Goal: Navigation & Orientation: Understand site structure

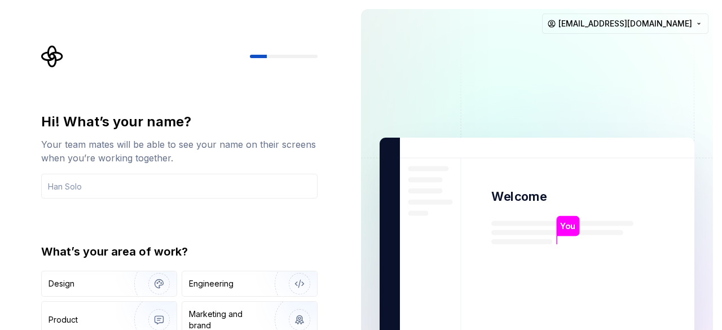
click at [259, 253] on div "What’s your area of work?" at bounding box center [179, 252] width 276 height 16
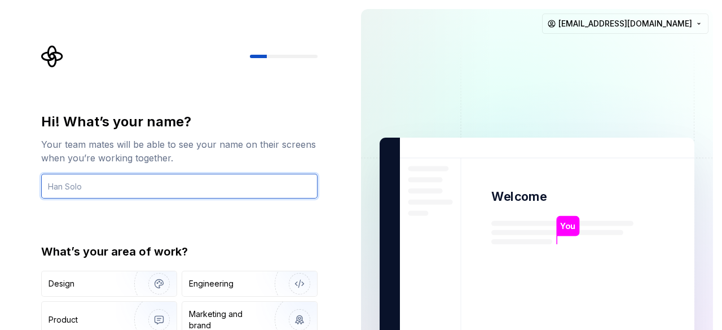
click at [118, 177] on input "text" at bounding box center [179, 186] width 276 height 25
type input "kifkif"
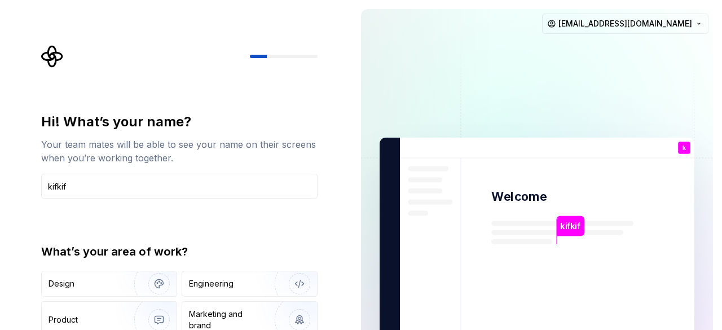
click at [228, 96] on div "Hi! What’s your name? Your team mates will be able to see your name on their sc…" at bounding box center [182, 226] width 297 height 362
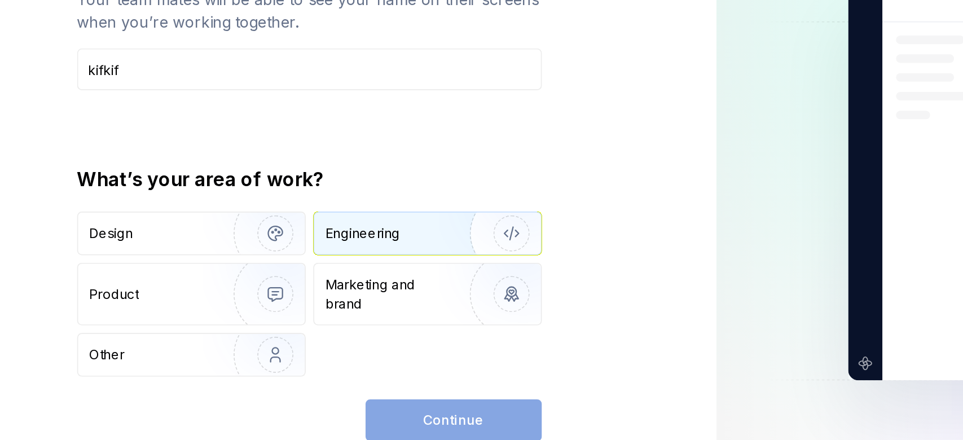
click at [322, 286] on img "button" at bounding box center [352, 284] width 72 height 76
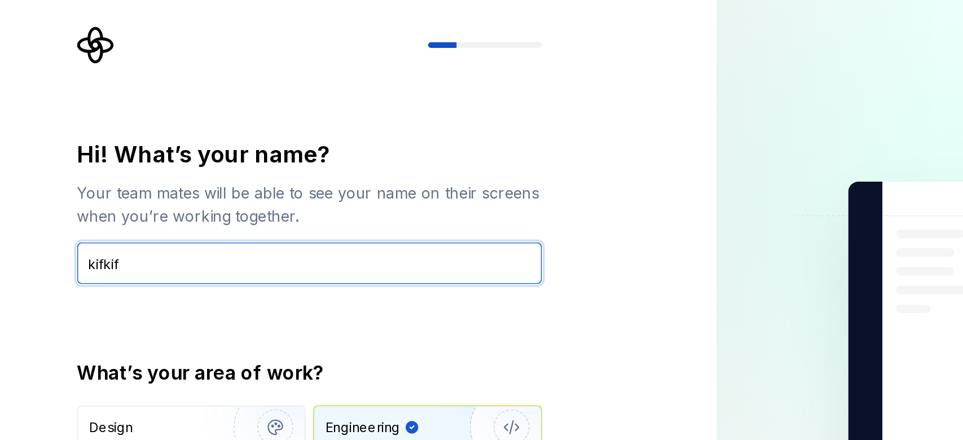
click at [177, 182] on input "kifkif" at bounding box center [240, 186] width 276 height 25
type input "A"
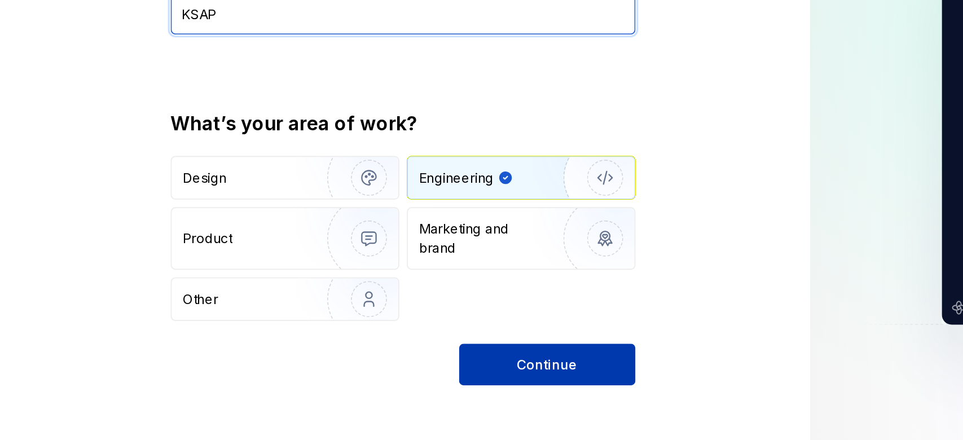
type input "KSAP"
click at [337, 329] on button "Continue" at bounding box center [325, 394] width 105 height 25
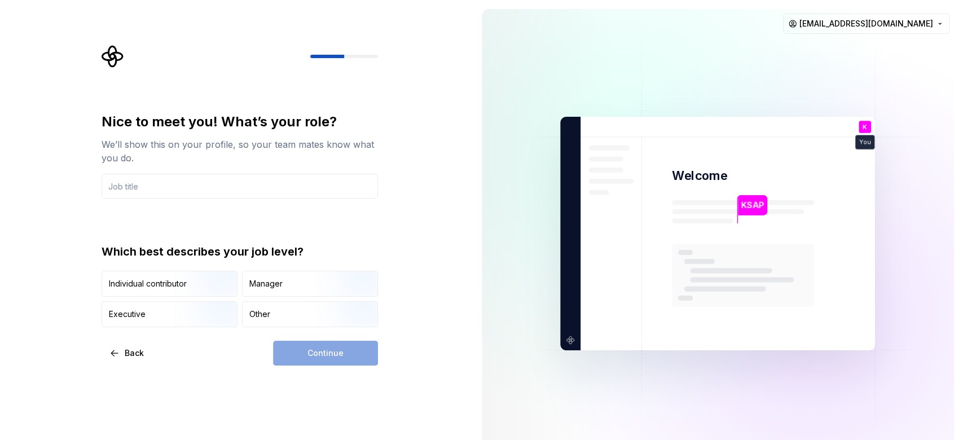
click at [410, 140] on div "Nice to meet you! What’s your role? We’ll show this on your profile, so your te…" at bounding box center [236, 233] width 473 height 467
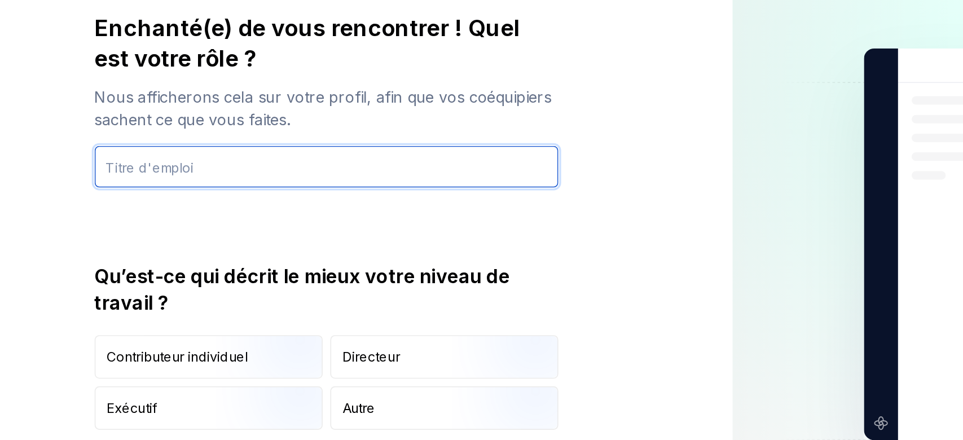
click at [154, 211] on input "text" at bounding box center [240, 204] width 276 height 25
type input "OAID"
type input "AOD"
type input "P"
type input "a"
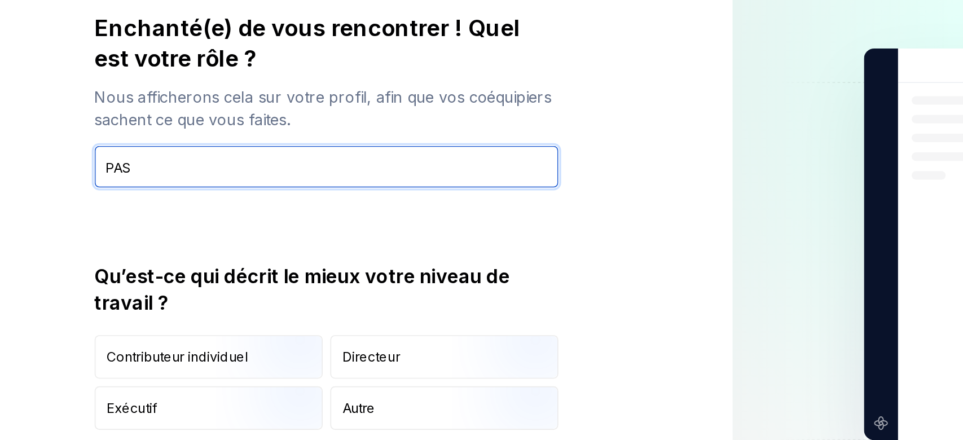
type input "PAS"
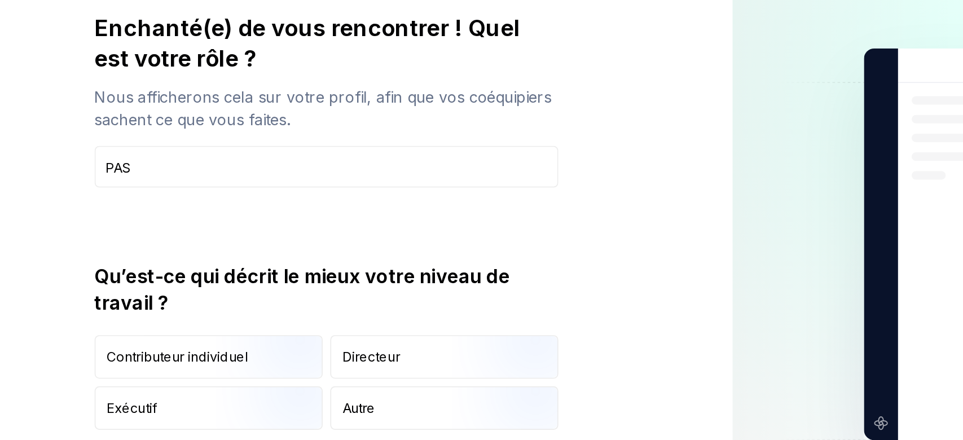
click at [118, 235] on div "Enchanté(e) de vous rencontrer ! Quel est votre rôle ? Nous afficherons cela su…" at bounding box center [240, 237] width 276 height 248
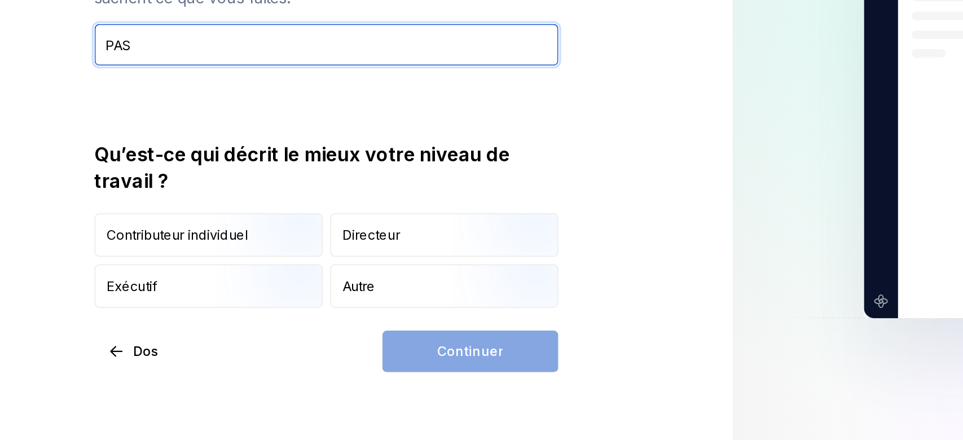
click at [178, 201] on input "PAS" at bounding box center [240, 204] width 276 height 25
click at [178, 201] on input "text" at bounding box center [240, 204] width 276 height 25
type input "IAS"
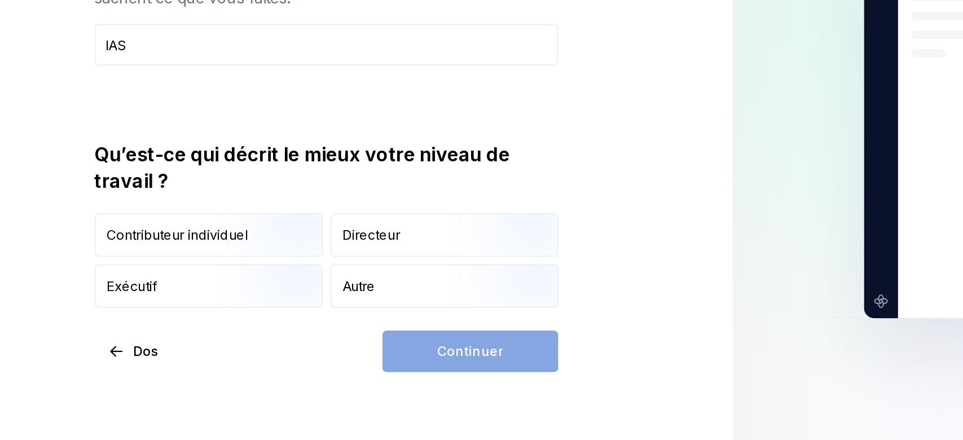
click at [94, 261] on div "Enchanté(e) de vous rencontrer ! Quel est votre rôle ? Nous afficherons cela su…" at bounding box center [236, 250] width 473 height 501
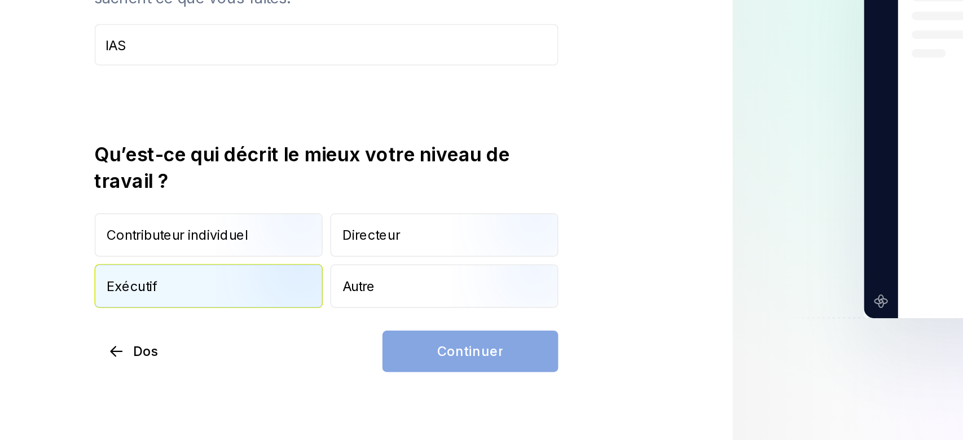
click at [170, 329] on div "Exécutif" at bounding box center [169, 348] width 135 height 25
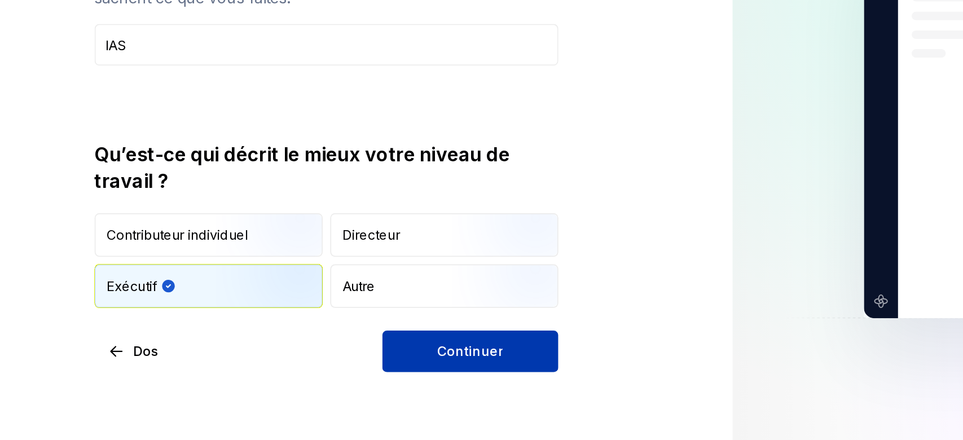
click at [336, 329] on font "Continuer" at bounding box center [325, 387] width 39 height 10
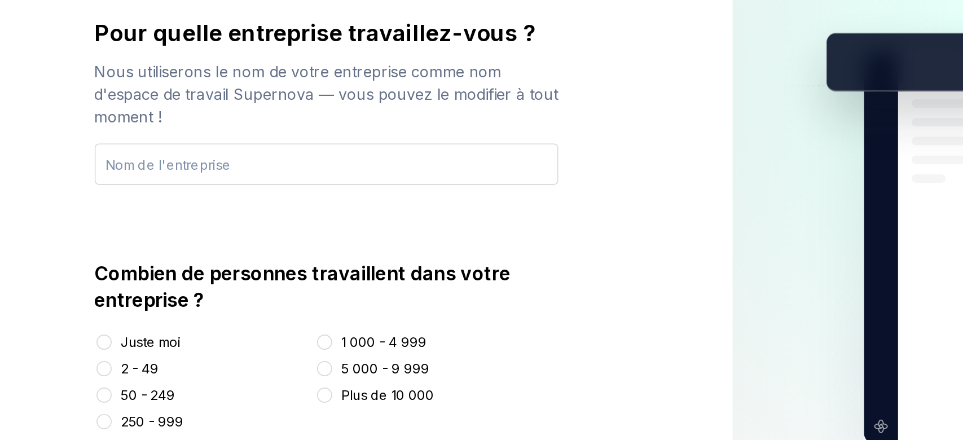
click at [135, 206] on input "text" at bounding box center [240, 199] width 276 height 25
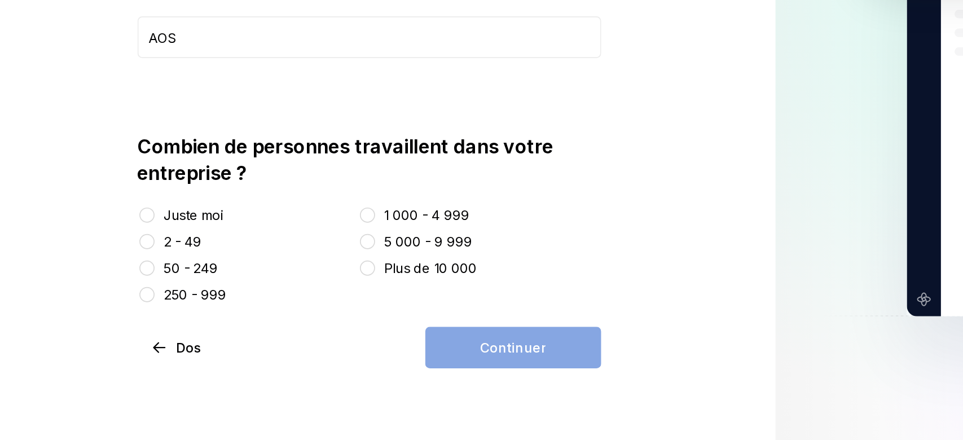
type input "AOS"
click at [108, 303] on button "Juste moi" at bounding box center [107, 305] width 9 height 9
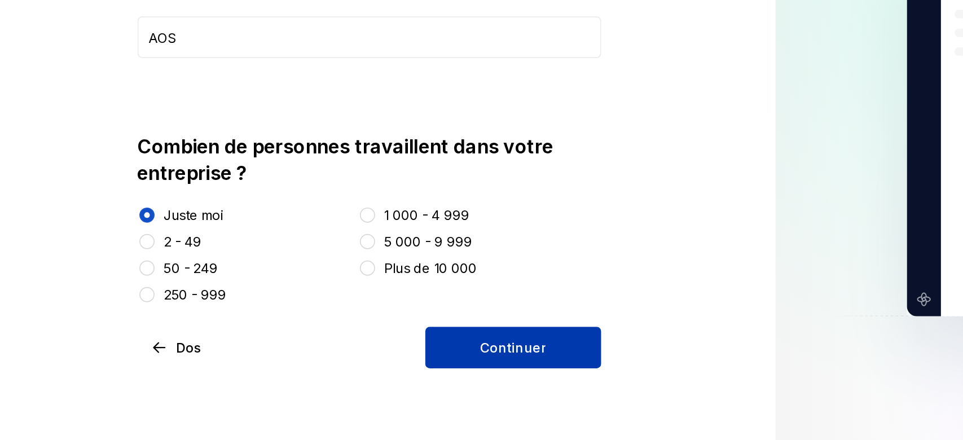
click at [338, 329] on font "Continuer" at bounding box center [325, 385] width 39 height 10
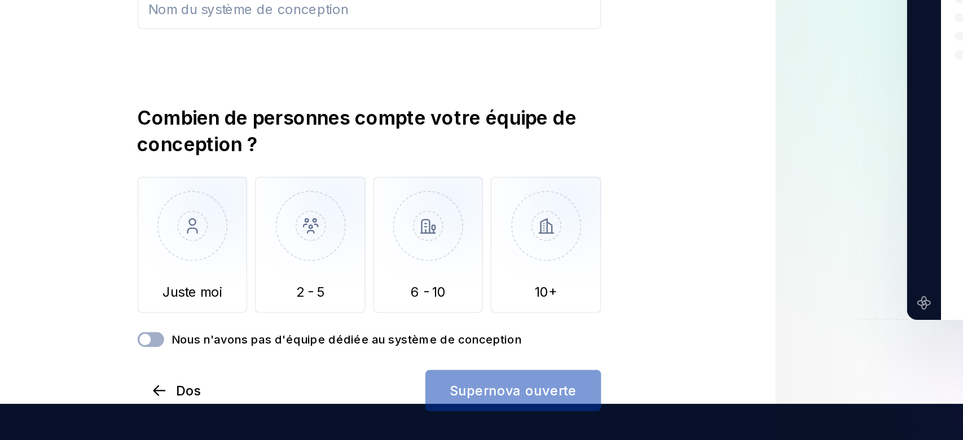
scroll to position [29, 0]
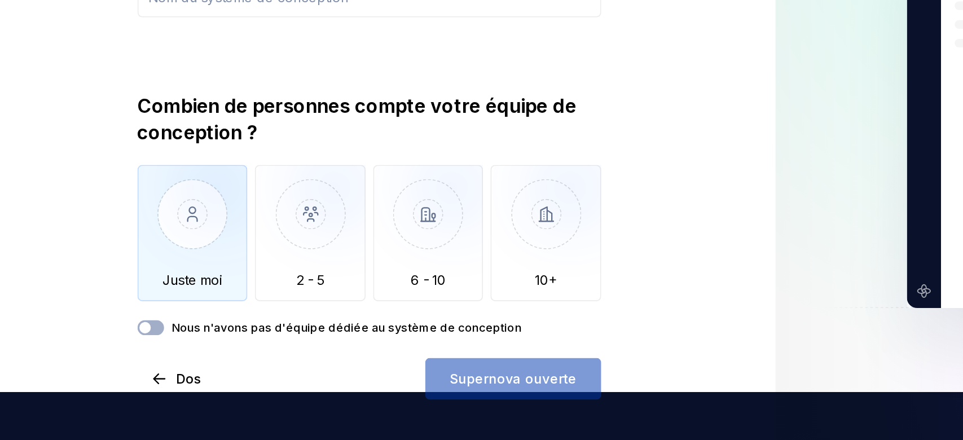
click at [118, 329] on img "button" at bounding box center [135, 314] width 66 height 76
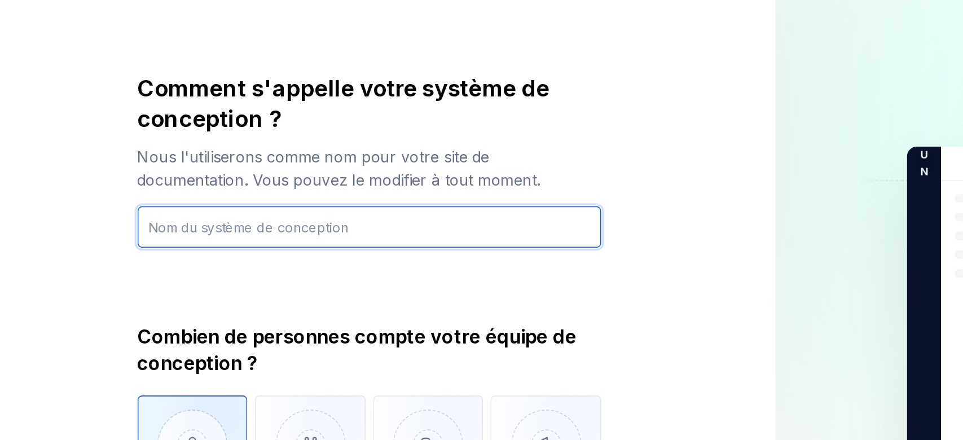
click at [218, 172] on input "text" at bounding box center [240, 175] width 276 height 25
type input "oa"
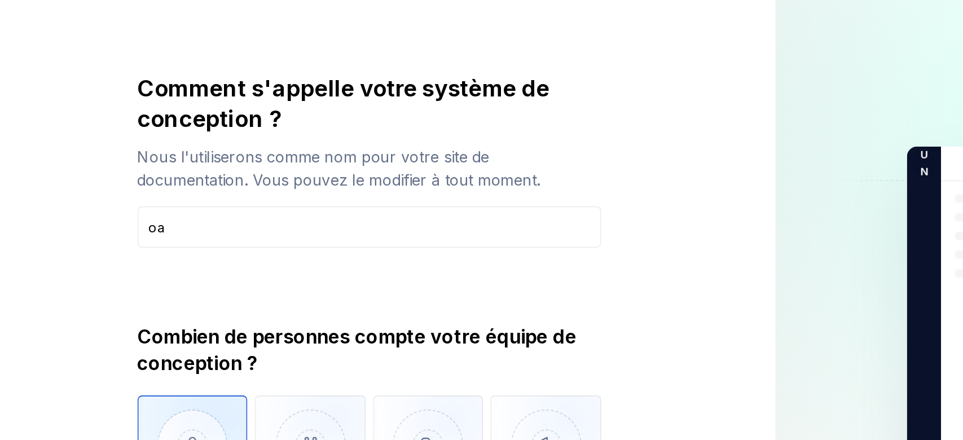
click at [439, 137] on div "Comment s'appelle votre système de conception ? Nous l'utiliserons comme nom po…" at bounding box center [236, 244] width 473 height 546
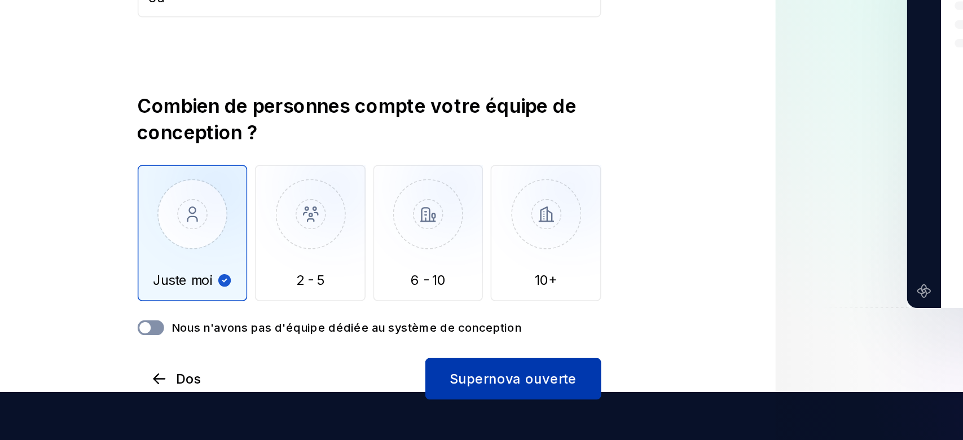
click at [111, 329] on button "Nous n'avons pas d'équipe dédiée au système de conception" at bounding box center [110, 372] width 16 height 9
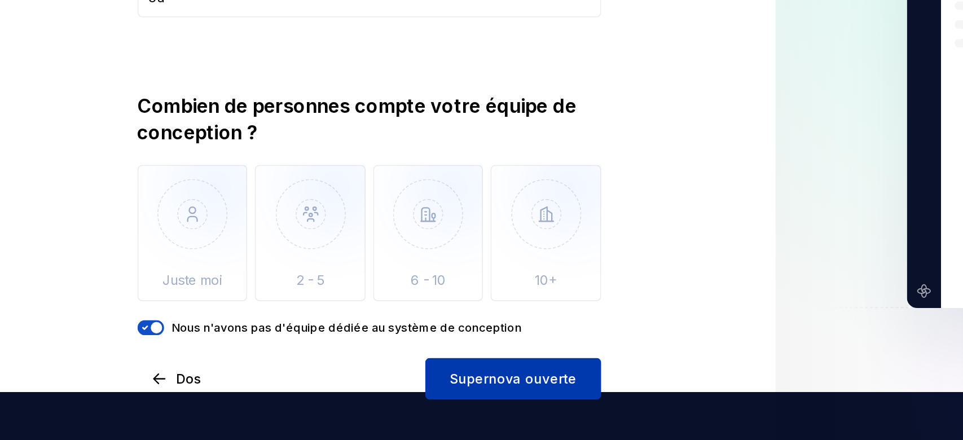
click at [111, 329] on span "button" at bounding box center [112, 372] width 7 height 7
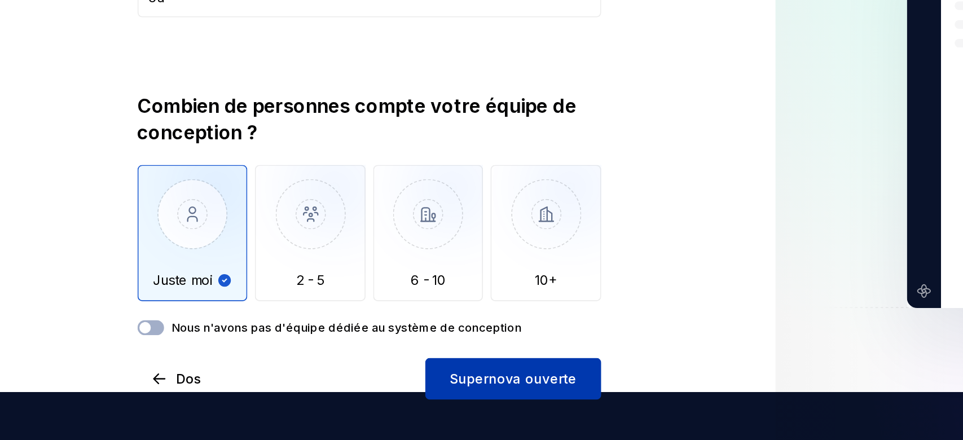
click at [320, 329] on font "Supernova ouverte" at bounding box center [326, 403] width 76 height 10
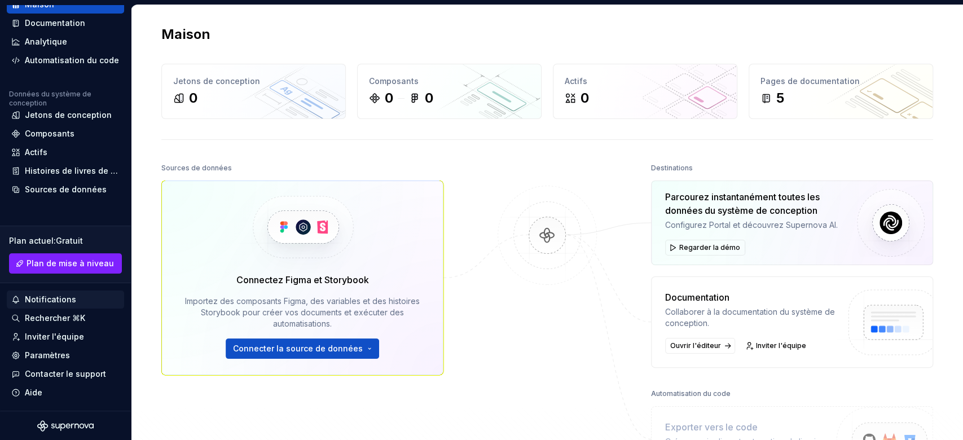
scroll to position [47, 0]
click at [544, 232] on img at bounding box center [546, 247] width 109 height 122
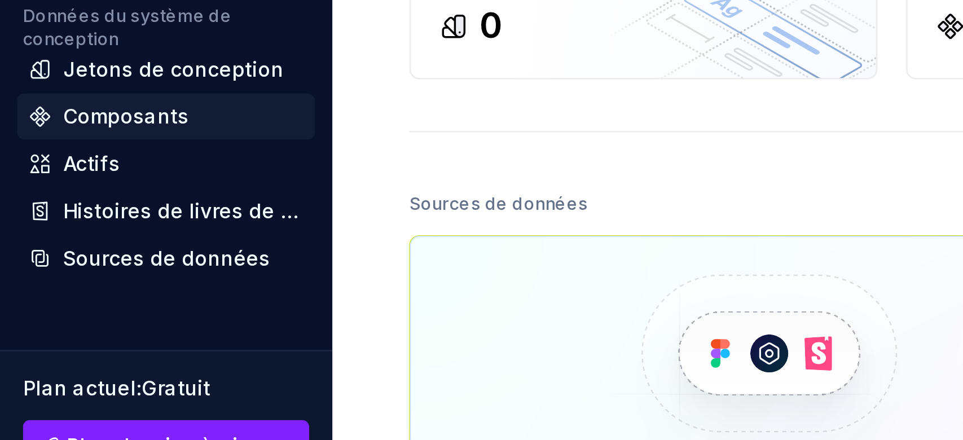
click at [42, 134] on font "Composants" at bounding box center [50, 134] width 50 height 10
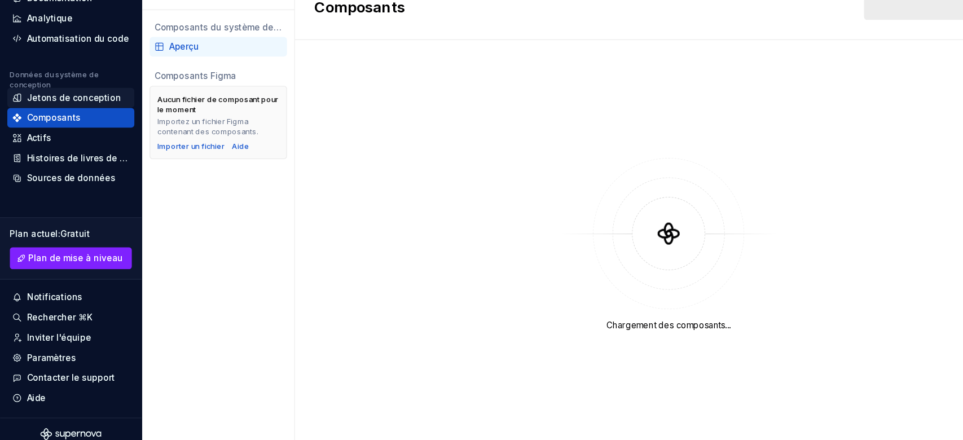
click at [101, 116] on font "Jetons de conception" at bounding box center [68, 115] width 87 height 10
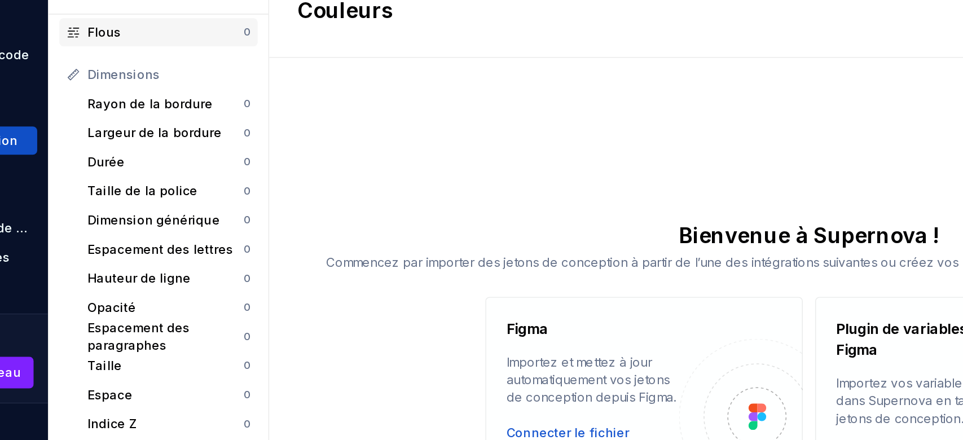
scroll to position [177, 0]
